Goal: Information Seeking & Learning: Learn about a topic

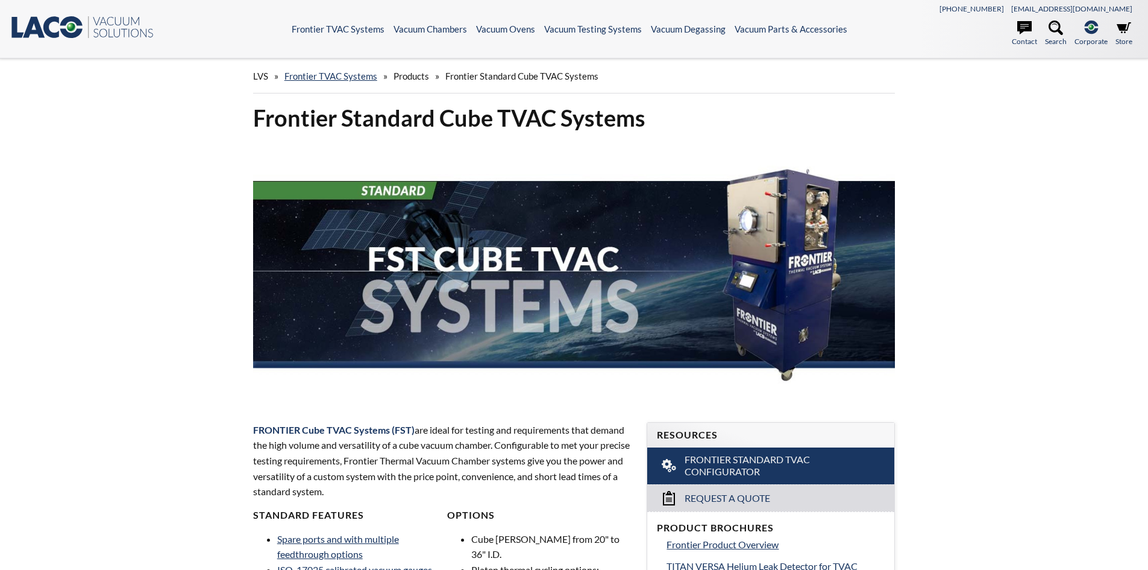
select select "Widget Language Translate"
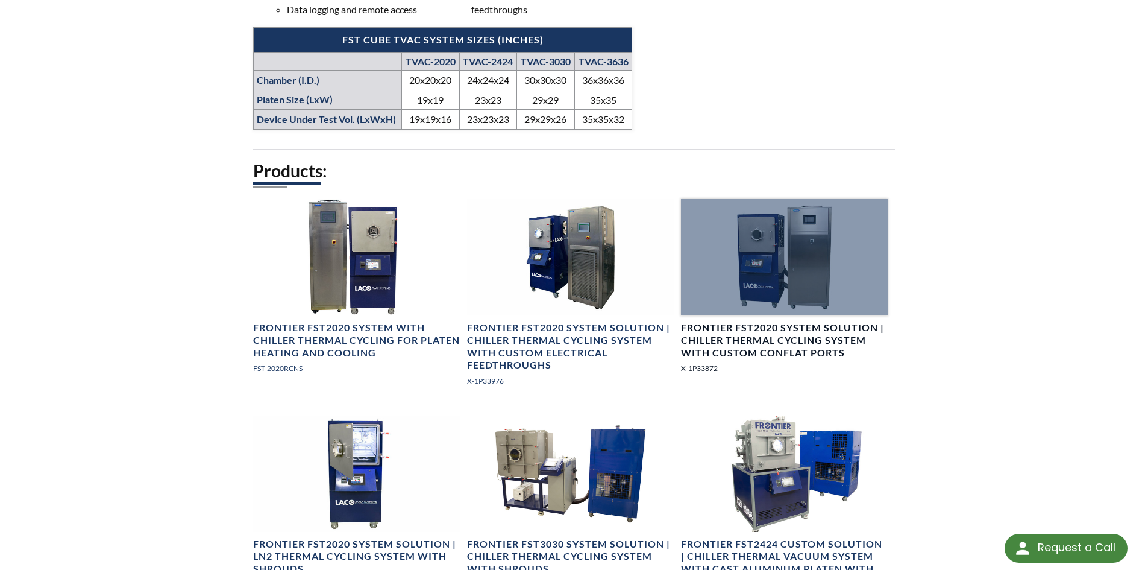
scroll to position [803, 0]
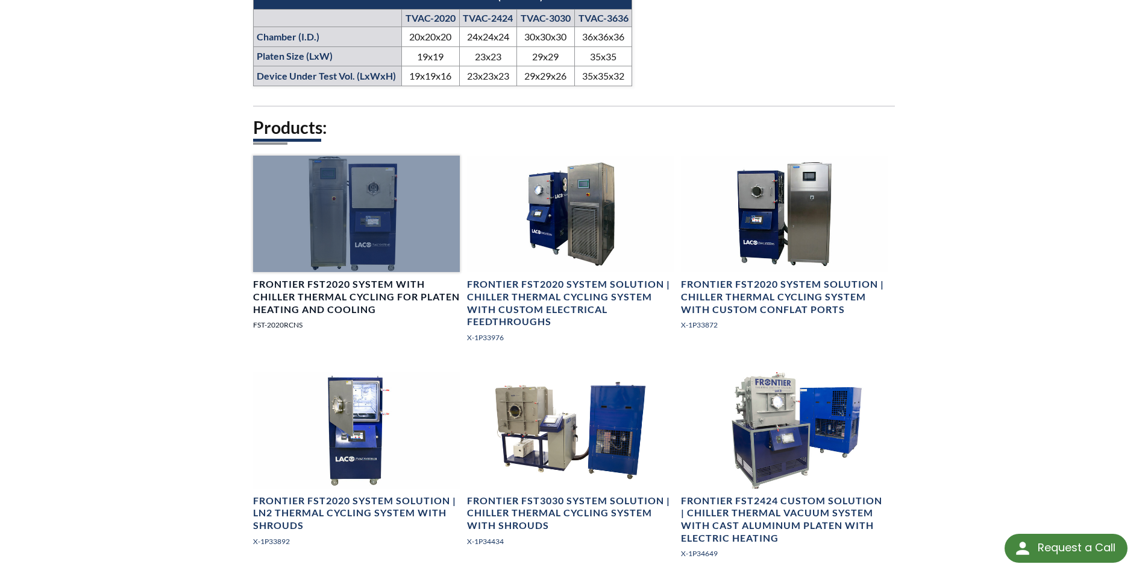
click at [305, 235] on div at bounding box center [356, 213] width 207 height 116
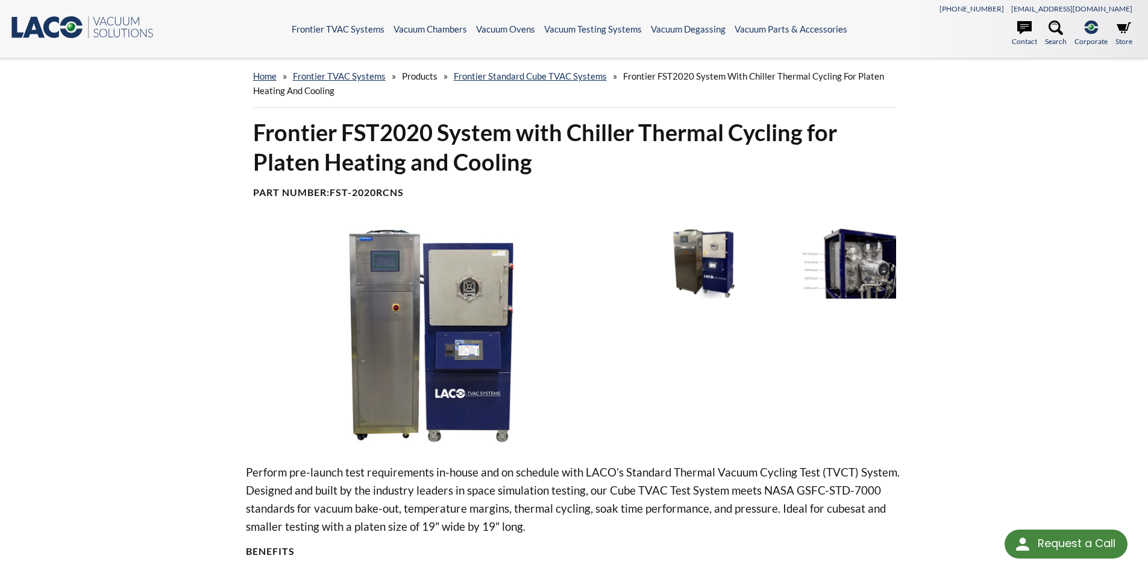
click at [825, 274] on img at bounding box center [833, 263] width 125 height 70
click at [696, 255] on img at bounding box center [701, 263] width 125 height 70
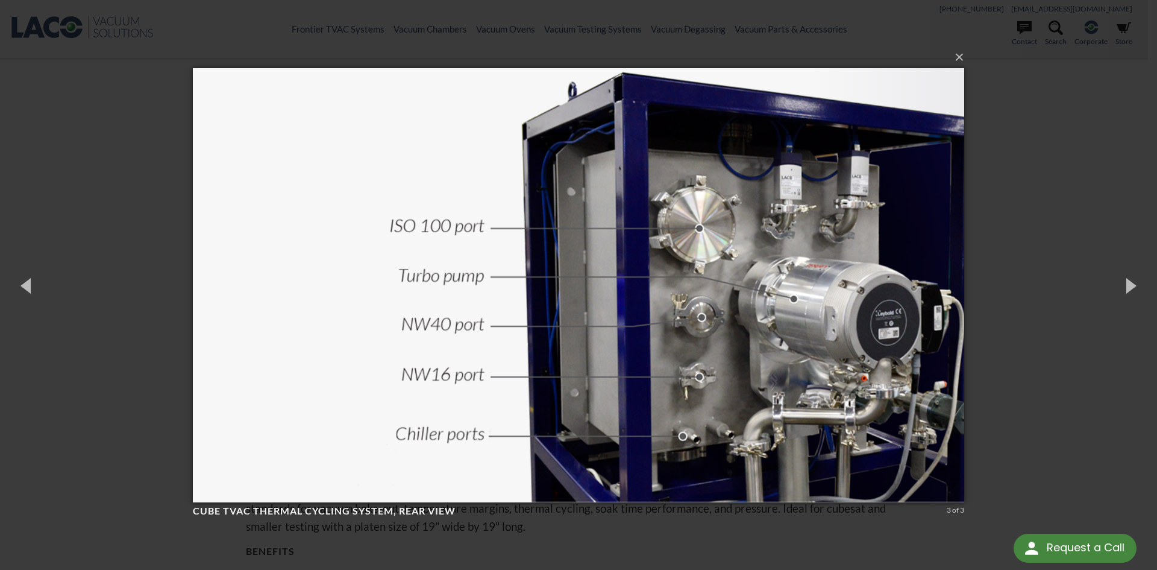
click at [696, 255] on img at bounding box center [578, 285] width 771 height 482
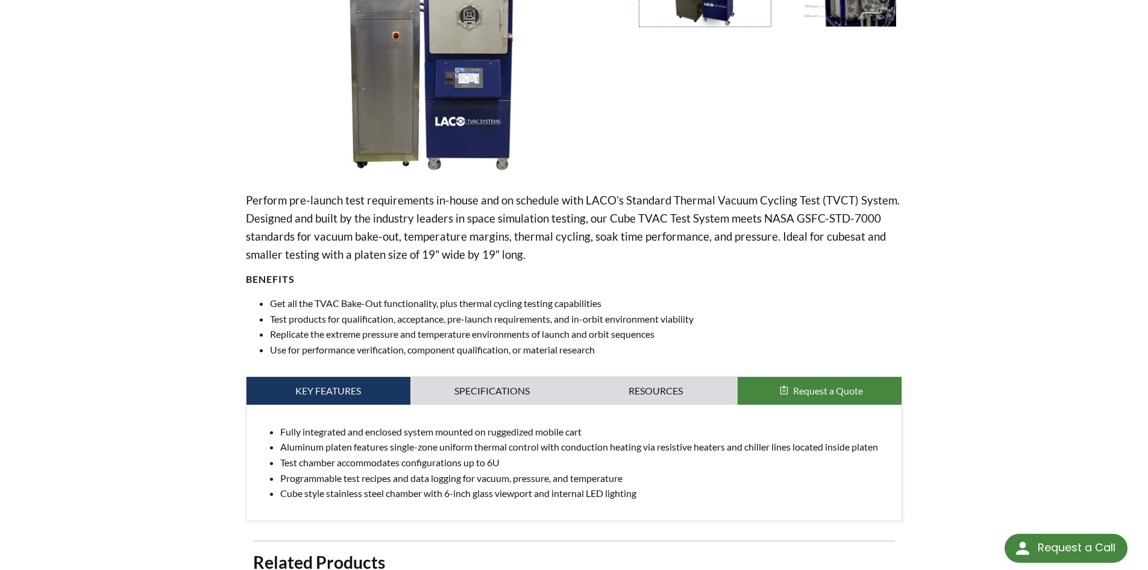
scroll to position [272, 0]
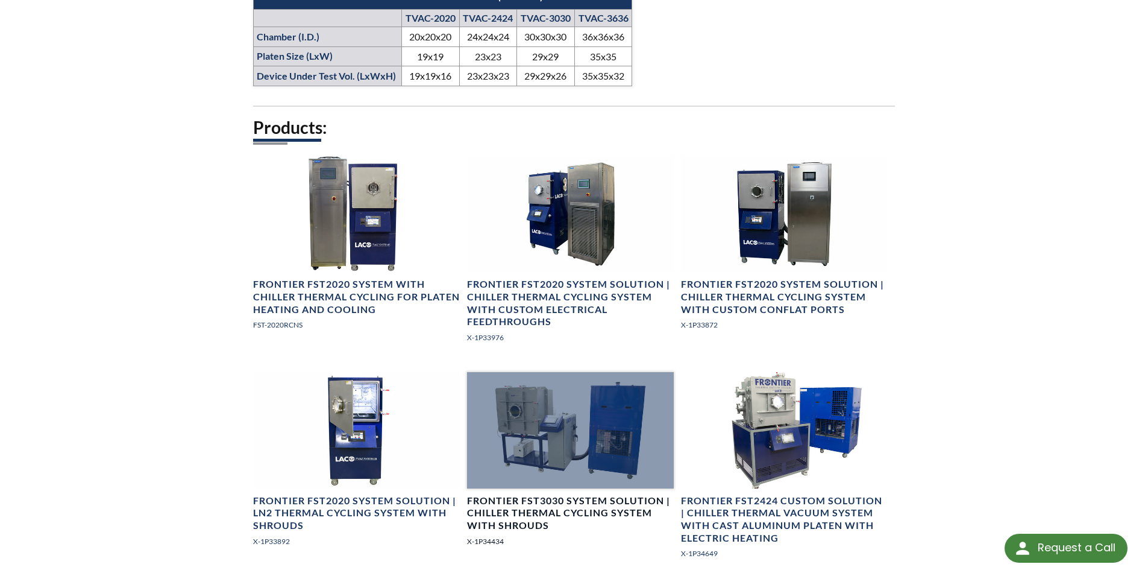
click at [562, 485] on div at bounding box center [570, 430] width 207 height 116
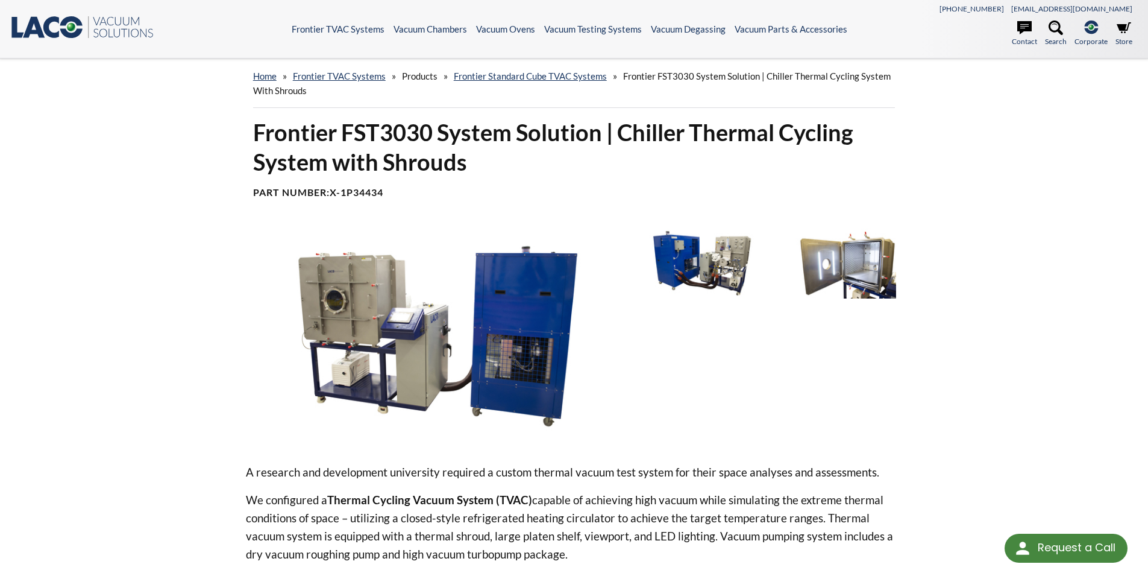
click at [838, 278] on img at bounding box center [833, 263] width 125 height 70
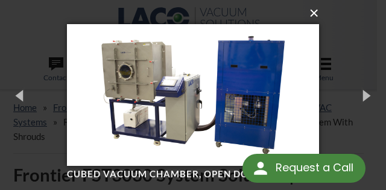
click at [316, 14] on button "×" at bounding box center [197, 13] width 252 height 27
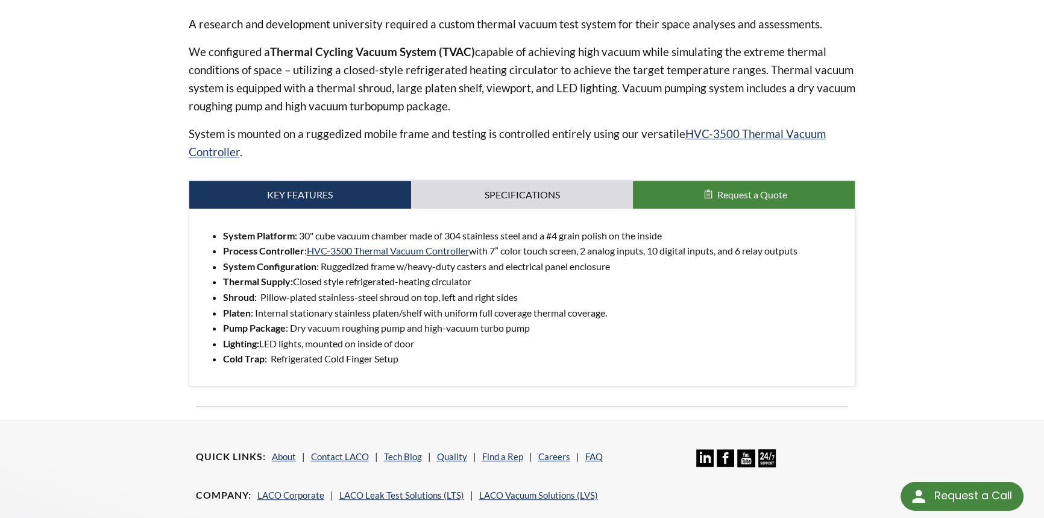
scroll to position [456, 0]
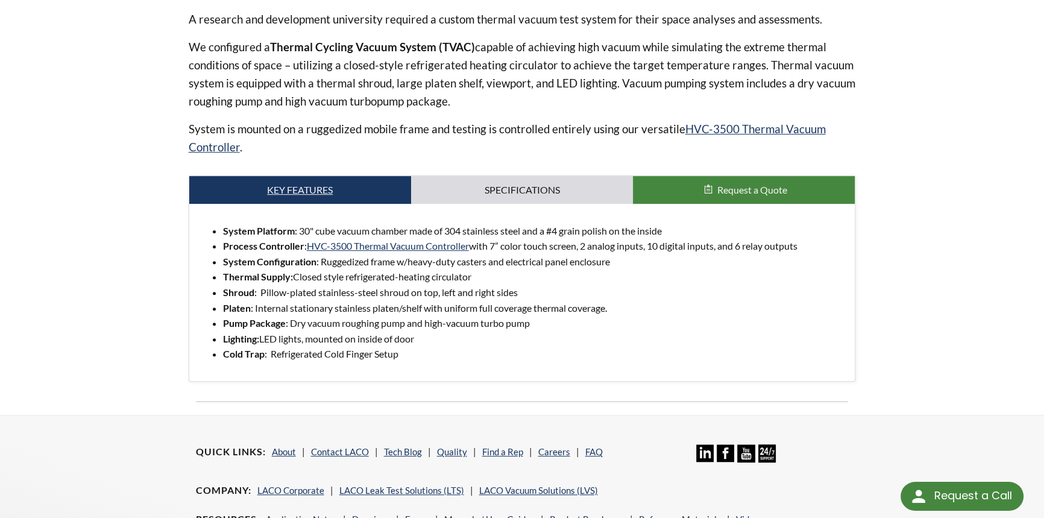
click at [344, 190] on link "Key Features" at bounding box center [300, 190] width 222 height 28
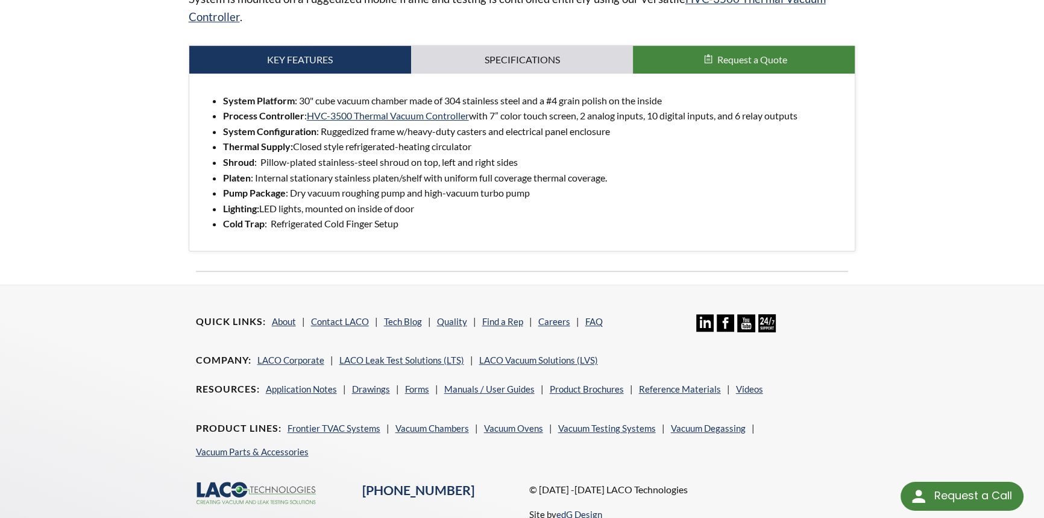
scroll to position [653, 0]
